Goal: Task Accomplishment & Management: Manage account settings

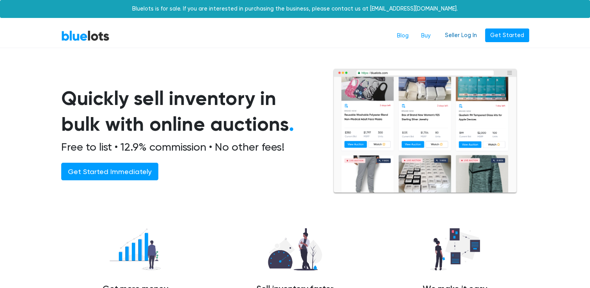
click at [459, 34] on link "Seller Log In" at bounding box center [461, 35] width 42 height 14
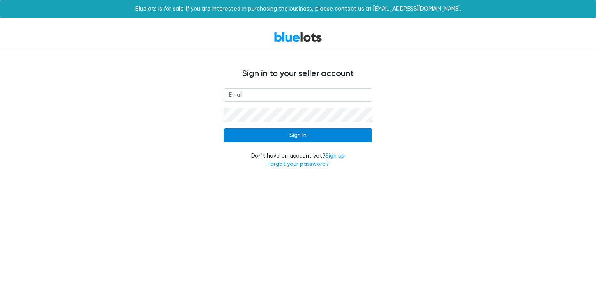
type input "[EMAIL_ADDRESS][DOMAIN_NAME]"
click at [321, 141] on input "Sign In" at bounding box center [298, 135] width 148 height 14
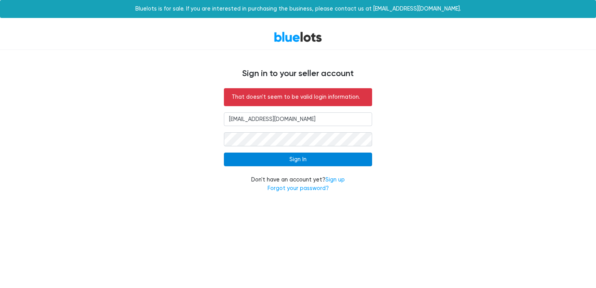
click at [288, 161] on input "Sign In" at bounding box center [298, 160] width 148 height 14
